Goal: Task Accomplishment & Management: Manage account settings

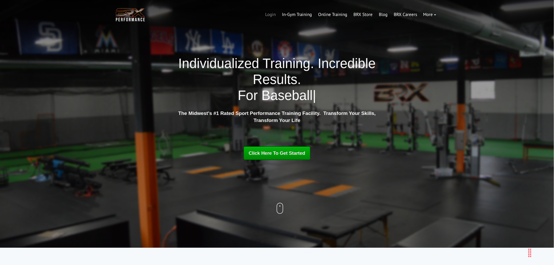
click at [268, 14] on link "Login" at bounding box center [270, 14] width 17 height 13
click at [270, 16] on link "Login" at bounding box center [270, 14] width 17 height 13
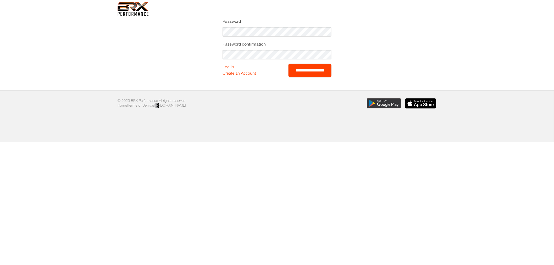
click at [294, 74] on input "**********" at bounding box center [309, 70] width 43 height 13
